Goal: Find specific page/section: Find specific page/section

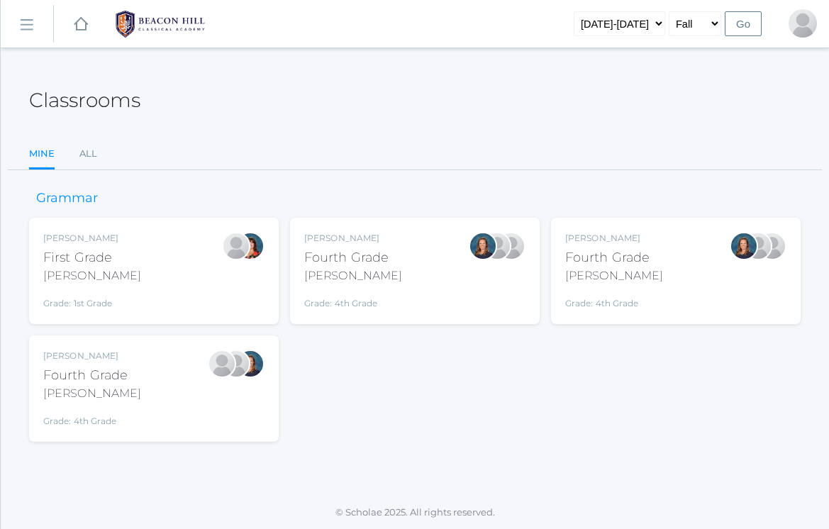
click at [32, 37] on link "icons/ui/navigation/hamburger Created with Sketch." at bounding box center [27, 24] width 52 height 38
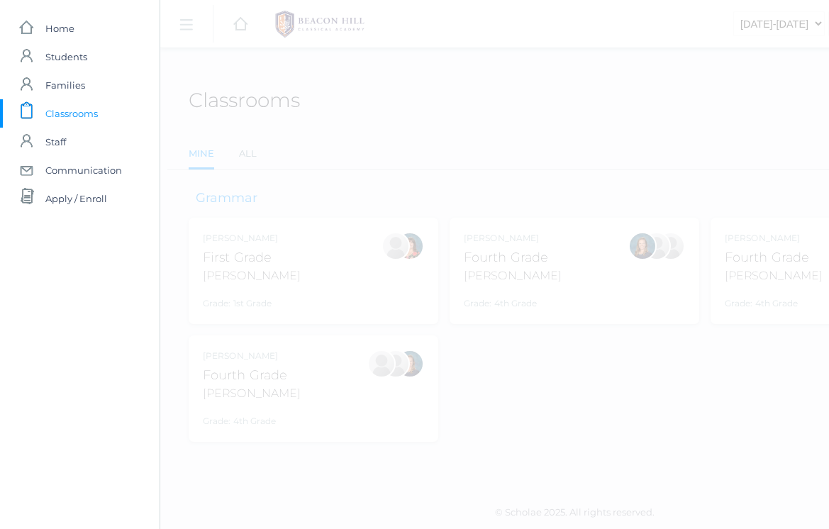
click at [70, 110] on span "Classrooms" at bounding box center [71, 113] width 52 height 28
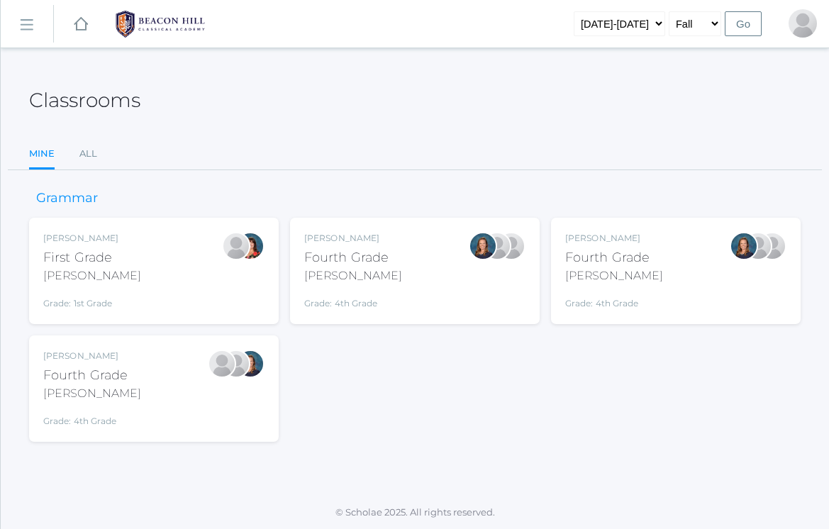
click at [25, 29] on rect at bounding box center [26, 25] width 23 height 23
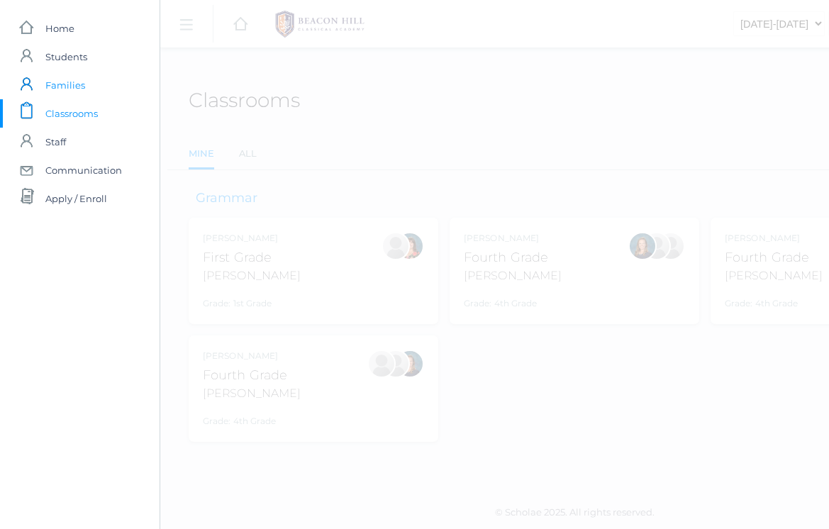
click at [48, 91] on span "Families" at bounding box center [65, 85] width 40 height 28
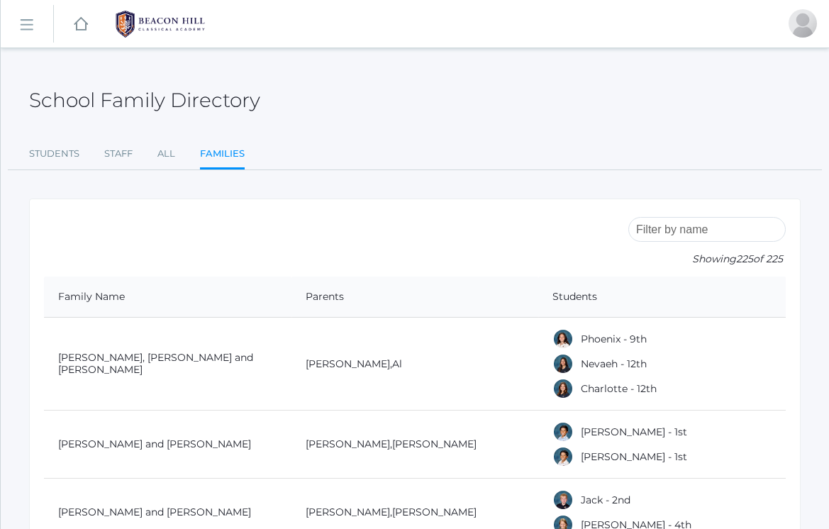
click at [79, 157] on ul "Students Staff All Families" at bounding box center [415, 155] width 772 height 30
click at [65, 152] on link "Students" at bounding box center [54, 154] width 50 height 28
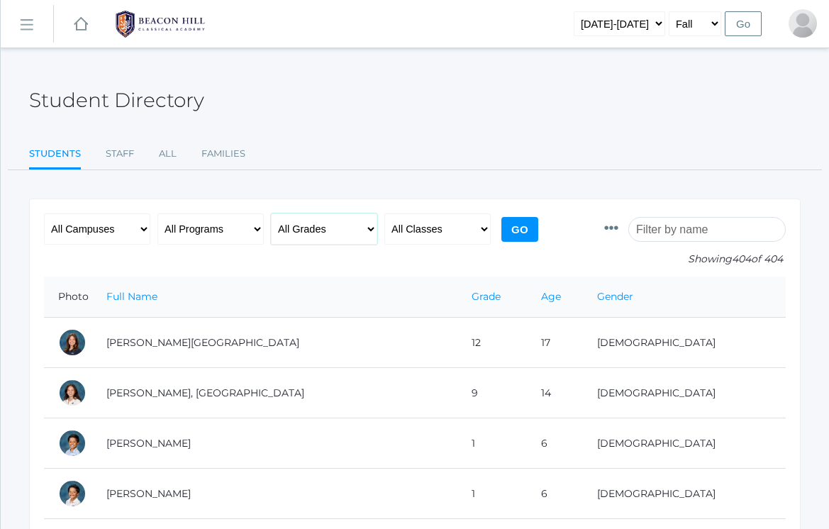
select select "5"
click at [523, 232] on input "Go" at bounding box center [519, 229] width 37 height 25
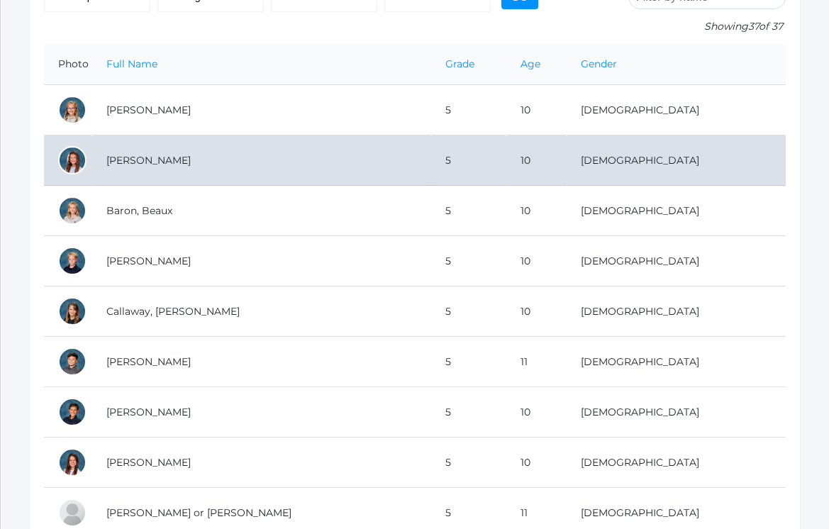
scroll to position [236, 0]
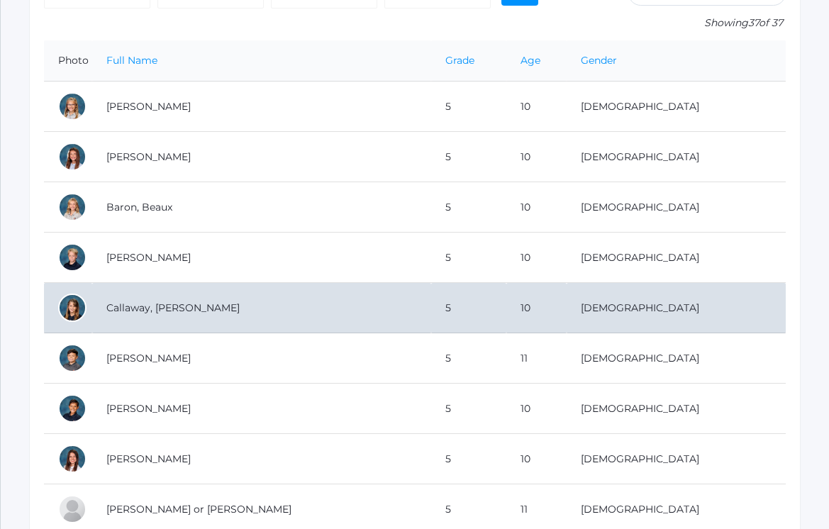
click at [195, 309] on td "Callaway, [PERSON_NAME]" at bounding box center [261, 308] width 339 height 50
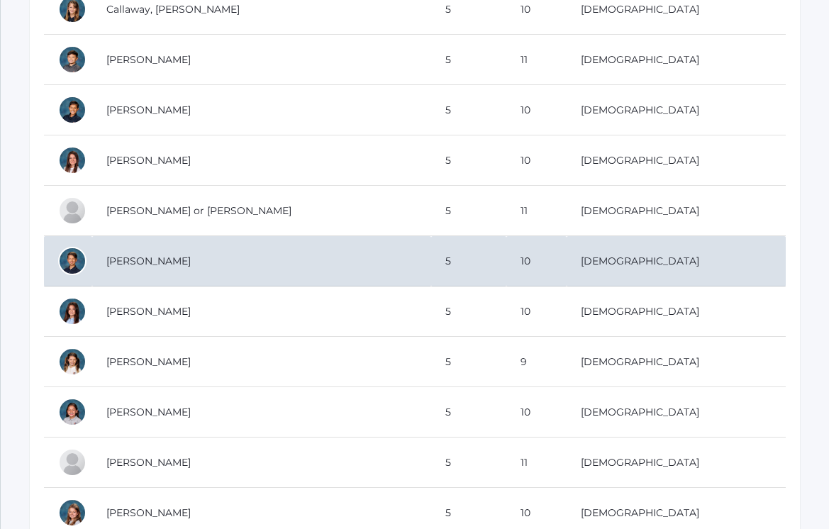
scroll to position [548, 0]
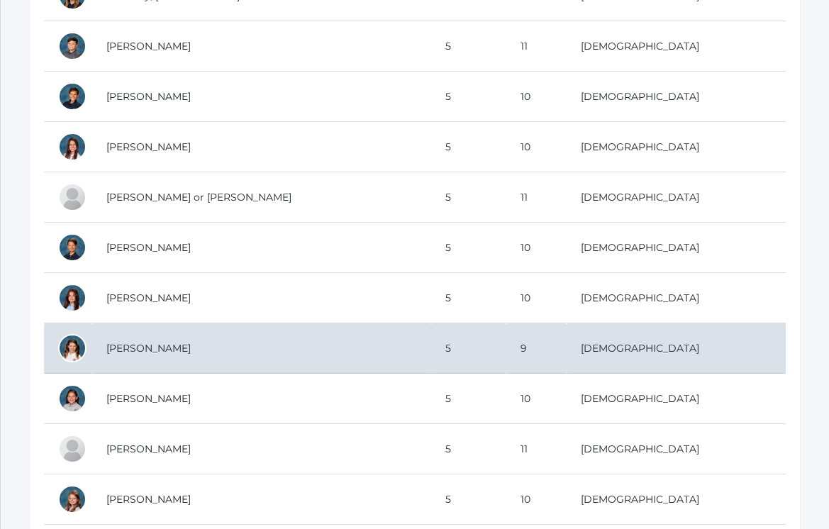
click at [152, 357] on td "[PERSON_NAME]" at bounding box center [261, 348] width 339 height 50
